Goal: Task Accomplishment & Management: Use online tool/utility

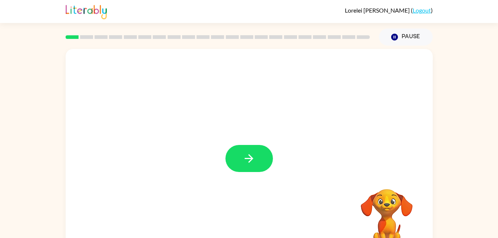
click at [127, 34] on div at bounding box center [217, 37] width 313 height 26
click at [249, 159] on icon "button" at bounding box center [249, 158] width 9 height 9
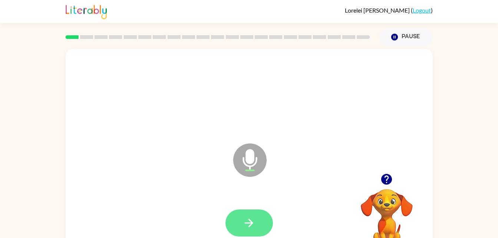
click at [246, 227] on icon "button" at bounding box center [249, 223] width 13 height 13
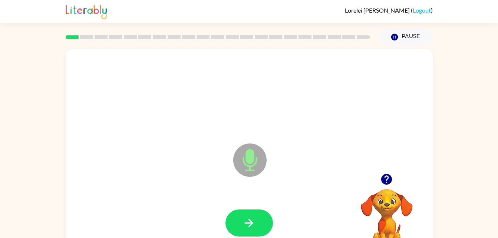
drag, startPoint x: 246, startPoint y: 227, endPoint x: 484, endPoint y: 94, distance: 272.8
click at [484, 94] on div "Microphone The Microphone is here when it is your turn to talk Your browser mus…" at bounding box center [249, 153] width 498 height 215
click at [257, 226] on button "button" at bounding box center [248, 223] width 47 height 27
drag, startPoint x: 257, startPoint y: 226, endPoint x: 443, endPoint y: 88, distance: 231.9
click at [443, 88] on div "Microphone The Microphone is here when it is your turn to talk Your browser mus…" at bounding box center [249, 153] width 498 height 215
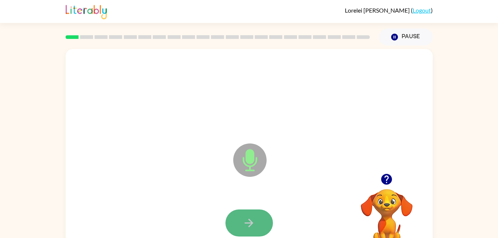
click at [247, 226] on icon "button" at bounding box center [249, 223] width 13 height 13
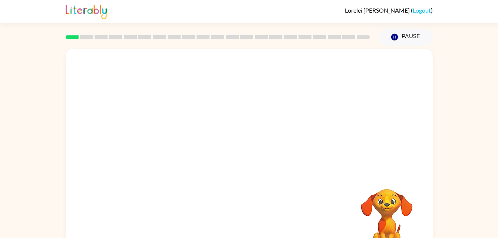
click at [247, 226] on div at bounding box center [249, 223] width 352 height 61
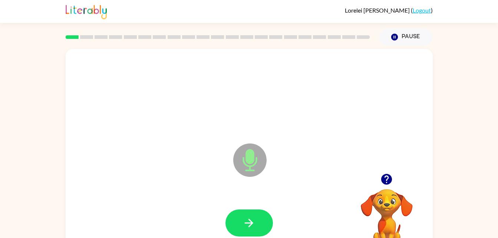
click at [247, 226] on icon "button" at bounding box center [249, 223] width 13 height 13
click at [417, 121] on div at bounding box center [249, 94] width 352 height 61
drag, startPoint x: 417, startPoint y: 121, endPoint x: 431, endPoint y: 99, distance: 26.3
click at [431, 99] on div "Microphone The Microphone is here when it is your turn to talk" at bounding box center [249, 155] width 367 height 212
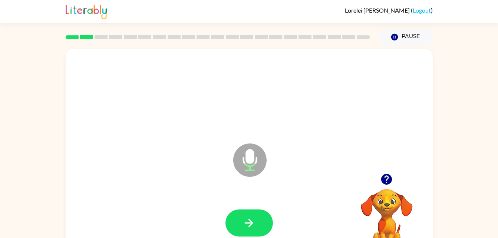
drag, startPoint x: 253, startPoint y: 224, endPoint x: 200, endPoint y: 92, distance: 142.9
click at [200, 92] on div at bounding box center [249, 94] width 352 height 61
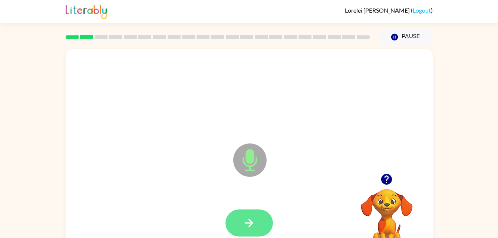
click at [257, 217] on button "button" at bounding box center [248, 223] width 47 height 27
click at [248, 215] on button "button" at bounding box center [248, 223] width 47 height 27
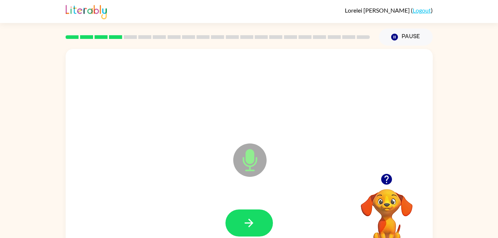
click at [248, 215] on button "button" at bounding box center [248, 223] width 47 height 27
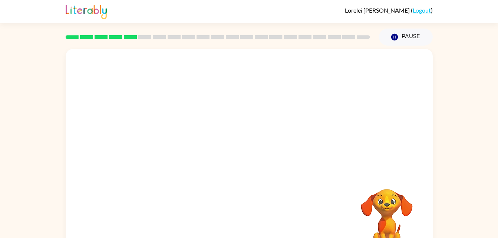
click at [358, 172] on div at bounding box center [249, 155] width 367 height 212
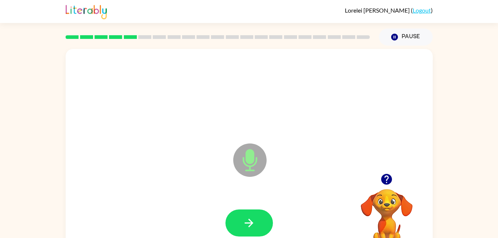
click at [216, 202] on div at bounding box center [249, 223] width 352 height 61
click at [244, 222] on icon "button" at bounding box center [249, 223] width 13 height 13
click at [315, 222] on div at bounding box center [249, 223] width 352 height 61
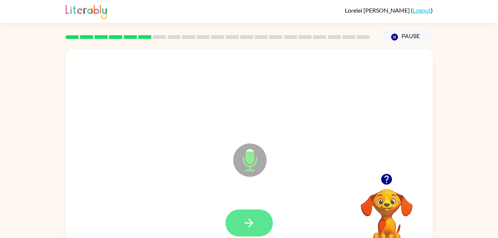
click at [252, 222] on icon "button" at bounding box center [249, 223] width 13 height 13
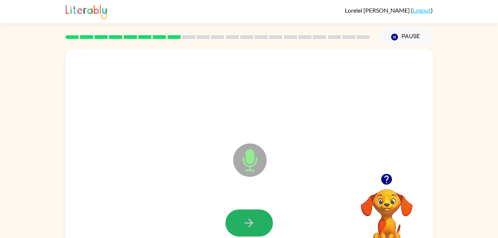
click at [252, 222] on icon "button" at bounding box center [249, 223] width 13 height 13
click at [254, 226] on icon "button" at bounding box center [249, 223] width 13 height 13
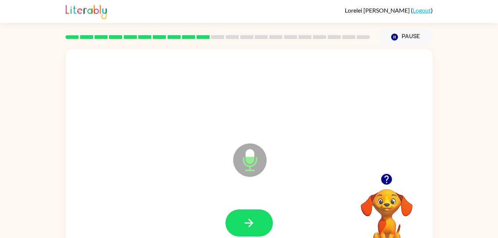
click at [254, 226] on icon "button" at bounding box center [249, 223] width 13 height 13
click at [308, 172] on icon "Microphone The Microphone is here when it is your turn to talk" at bounding box center [286, 170] width 111 height 56
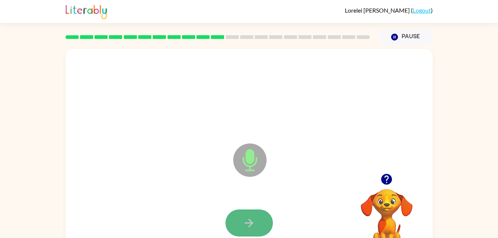
click at [250, 218] on icon "button" at bounding box center [249, 223] width 13 height 13
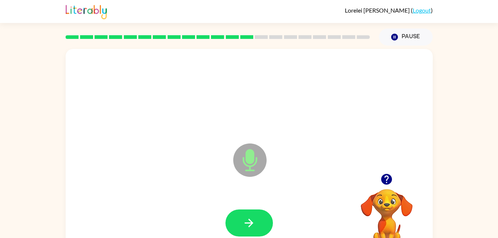
drag, startPoint x: 250, startPoint y: 218, endPoint x: 144, endPoint y: 169, distance: 116.0
click at [144, 169] on div "Microphone The Microphone is here when it is your turn to talk" at bounding box center [249, 155] width 367 height 212
click at [253, 223] on icon "button" at bounding box center [249, 223] width 9 height 9
drag, startPoint x: 253, startPoint y: 223, endPoint x: 169, endPoint y: 161, distance: 103.8
click at [169, 161] on div "Microphone The Microphone is here when it is your turn to talk" at bounding box center [249, 155] width 367 height 212
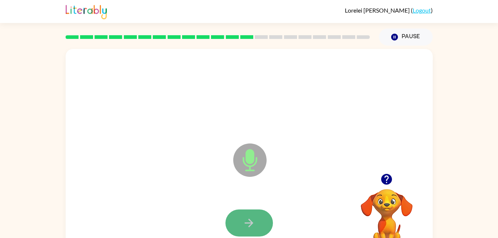
click at [247, 217] on icon "button" at bounding box center [249, 223] width 13 height 13
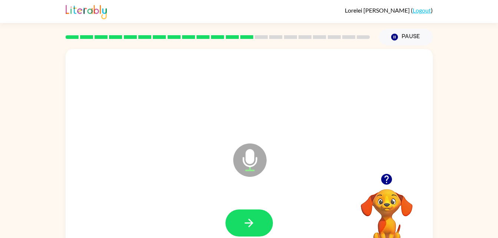
click at [164, 116] on div at bounding box center [249, 94] width 352 height 61
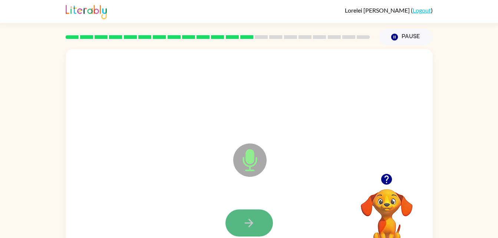
click at [254, 222] on icon "button" at bounding box center [249, 223] width 13 height 13
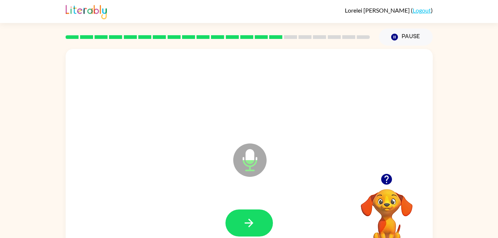
drag, startPoint x: 254, startPoint y: 222, endPoint x: 259, endPoint y: 237, distance: 15.6
click at [259, 237] on div at bounding box center [249, 223] width 352 height 61
click at [251, 220] on icon "button" at bounding box center [249, 223] width 13 height 13
click at [253, 223] on icon "button" at bounding box center [249, 223] width 9 height 9
click at [253, 223] on div at bounding box center [248, 223] width 47 height 27
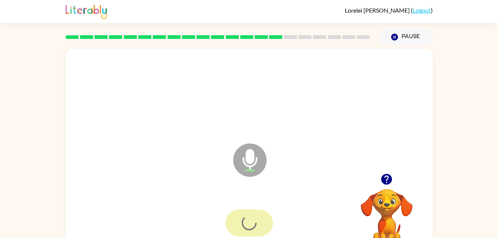
click at [253, 223] on div at bounding box center [248, 223] width 47 height 27
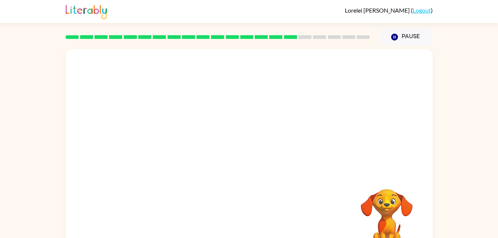
click at [253, 223] on div at bounding box center [249, 223] width 352 height 61
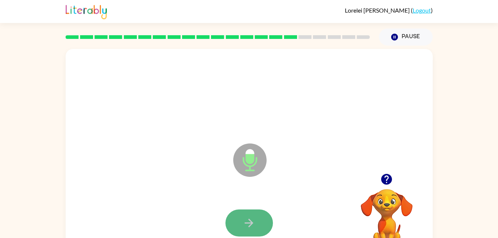
click at [253, 223] on icon "button" at bounding box center [249, 223] width 9 height 9
click at [252, 224] on icon "button" at bounding box center [249, 223] width 9 height 9
drag, startPoint x: 232, startPoint y: 213, endPoint x: 169, endPoint y: 188, distance: 67.7
click at [169, 188] on div "Microphone The Microphone is here when it is your turn to talk" at bounding box center [249, 155] width 367 height 212
click at [244, 220] on icon "button" at bounding box center [249, 223] width 13 height 13
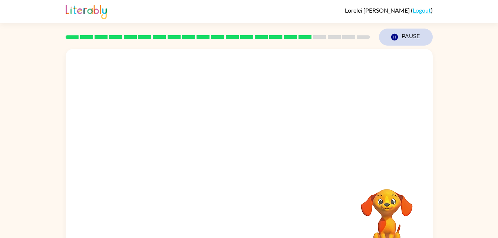
click at [391, 40] on icon "Pause" at bounding box center [395, 37] width 8 height 8
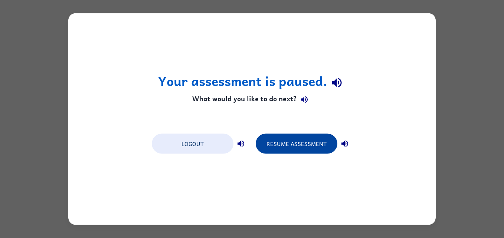
click at [296, 143] on button "Resume Assessment" at bounding box center [297, 144] width 82 height 20
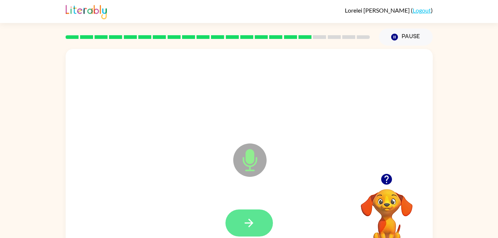
click at [259, 214] on button "button" at bounding box center [248, 223] width 47 height 27
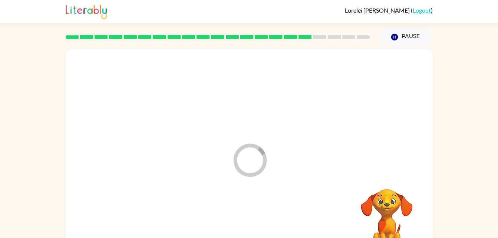
click at [369, 187] on video "Your browser must support playing .mp4 files to use Literably. Please try using…" at bounding box center [387, 215] width 74 height 74
click at [406, 182] on video "Your browser must support playing .mp4 files to use Literably. Please try using…" at bounding box center [387, 215] width 74 height 74
click at [363, 177] on div "Loader Your response is being sent to our graders" at bounding box center [249, 155] width 367 height 212
click at [395, 34] on icon "button" at bounding box center [394, 37] width 7 height 7
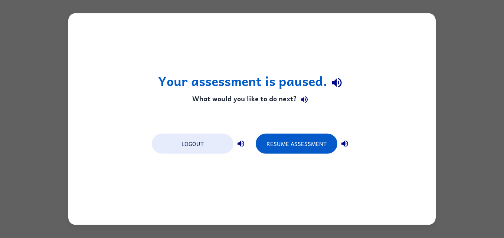
click at [308, 132] on div "Logout Resume Assessment" at bounding box center [252, 143] width 208 height 28
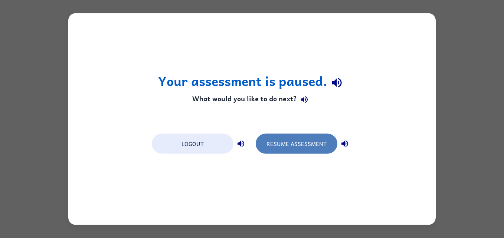
click at [310, 141] on button "Resume Assessment" at bounding box center [297, 144] width 82 height 20
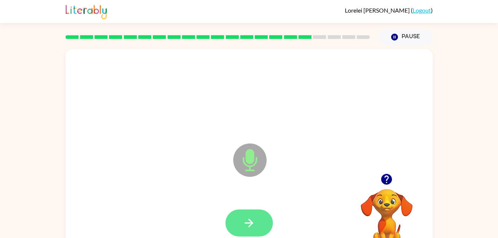
click at [251, 231] on button "button" at bounding box center [248, 223] width 47 height 27
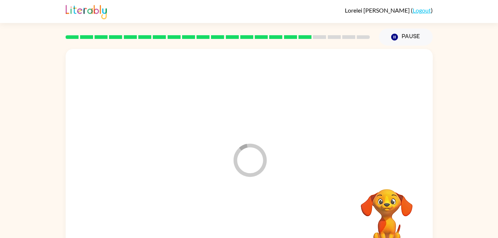
click at [251, 231] on div at bounding box center [249, 223] width 352 height 61
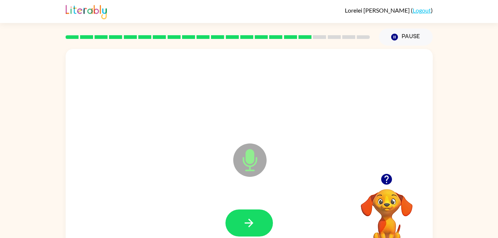
click at [248, 223] on icon "button" at bounding box center [249, 223] width 9 height 9
drag, startPoint x: 248, startPoint y: 223, endPoint x: 144, endPoint y: 175, distance: 115.2
click at [144, 175] on div "Microphone The Microphone is here when it is your turn to talk" at bounding box center [249, 155] width 367 height 212
click at [260, 220] on button "button" at bounding box center [248, 223] width 47 height 27
click at [251, 220] on icon "button" at bounding box center [249, 223] width 13 height 13
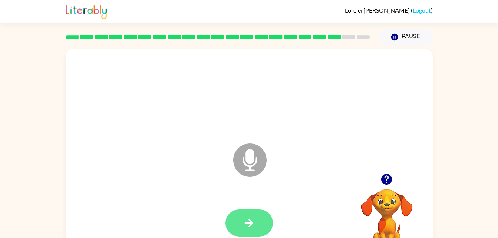
click at [251, 218] on icon "button" at bounding box center [249, 223] width 13 height 13
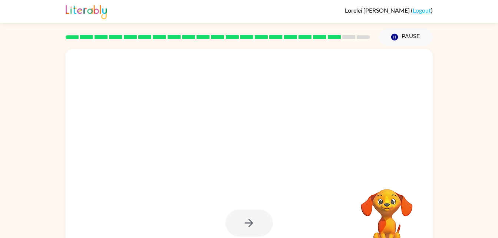
click at [238, 227] on div at bounding box center [248, 223] width 47 height 27
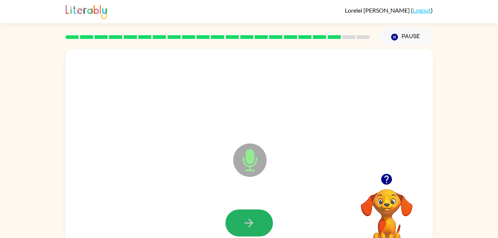
click at [253, 224] on icon "button" at bounding box center [249, 223] width 13 height 13
click at [253, 227] on icon "button" at bounding box center [249, 223] width 13 height 13
